Goal: Navigation & Orientation: Find specific page/section

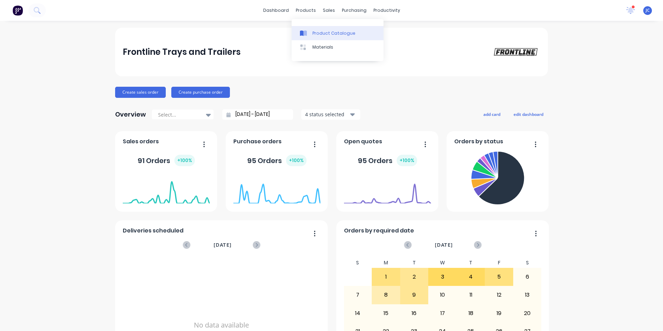
click at [324, 30] on div "Product Catalogue" at bounding box center [334, 33] width 43 height 6
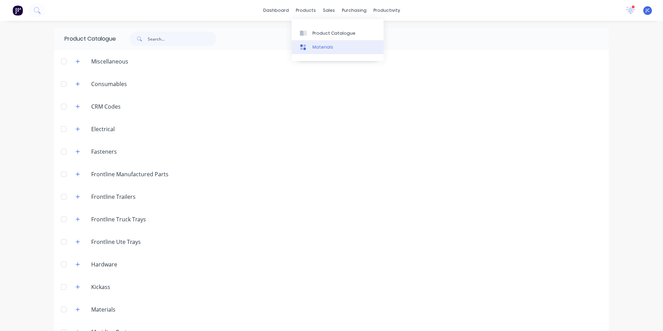
click at [311, 43] on link "Materials" at bounding box center [338, 47] width 92 height 14
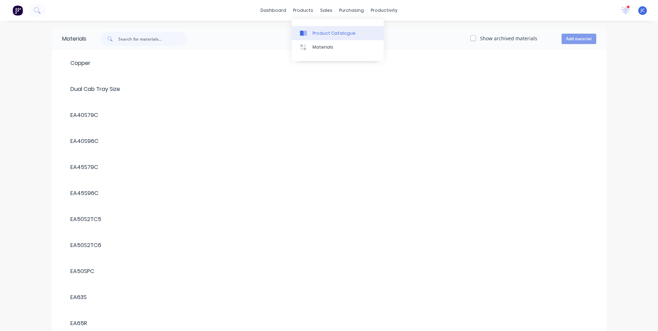
click at [314, 38] on link "Product Catalogue" at bounding box center [338, 33] width 92 height 14
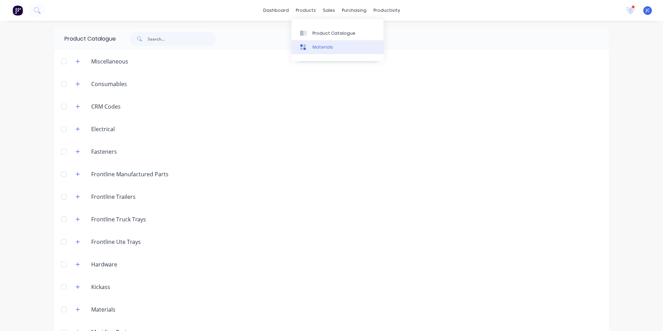
click at [324, 49] on div "Materials" at bounding box center [323, 47] width 21 height 6
